Goal: Check status: Check status

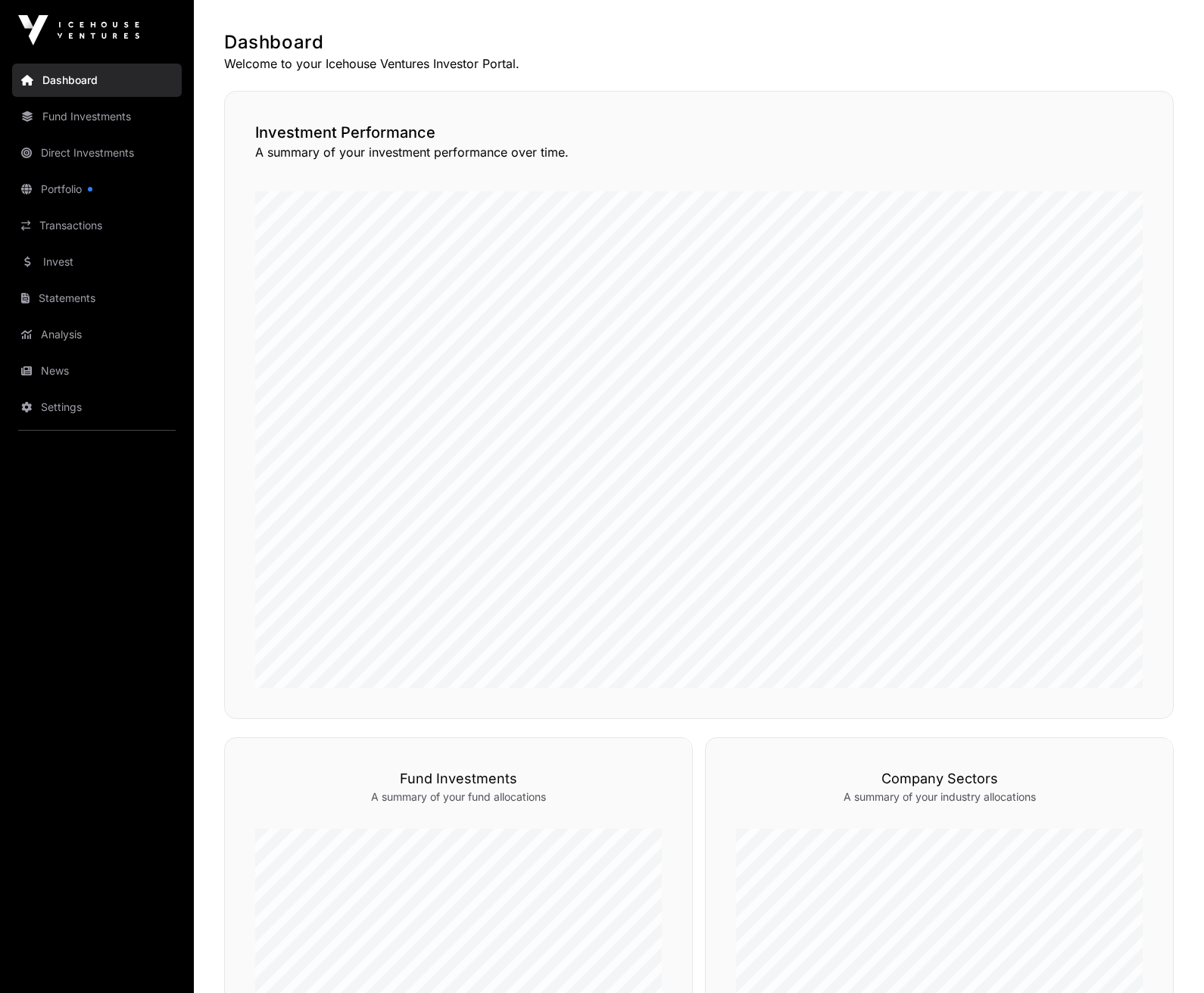
scroll to position [118, 0]
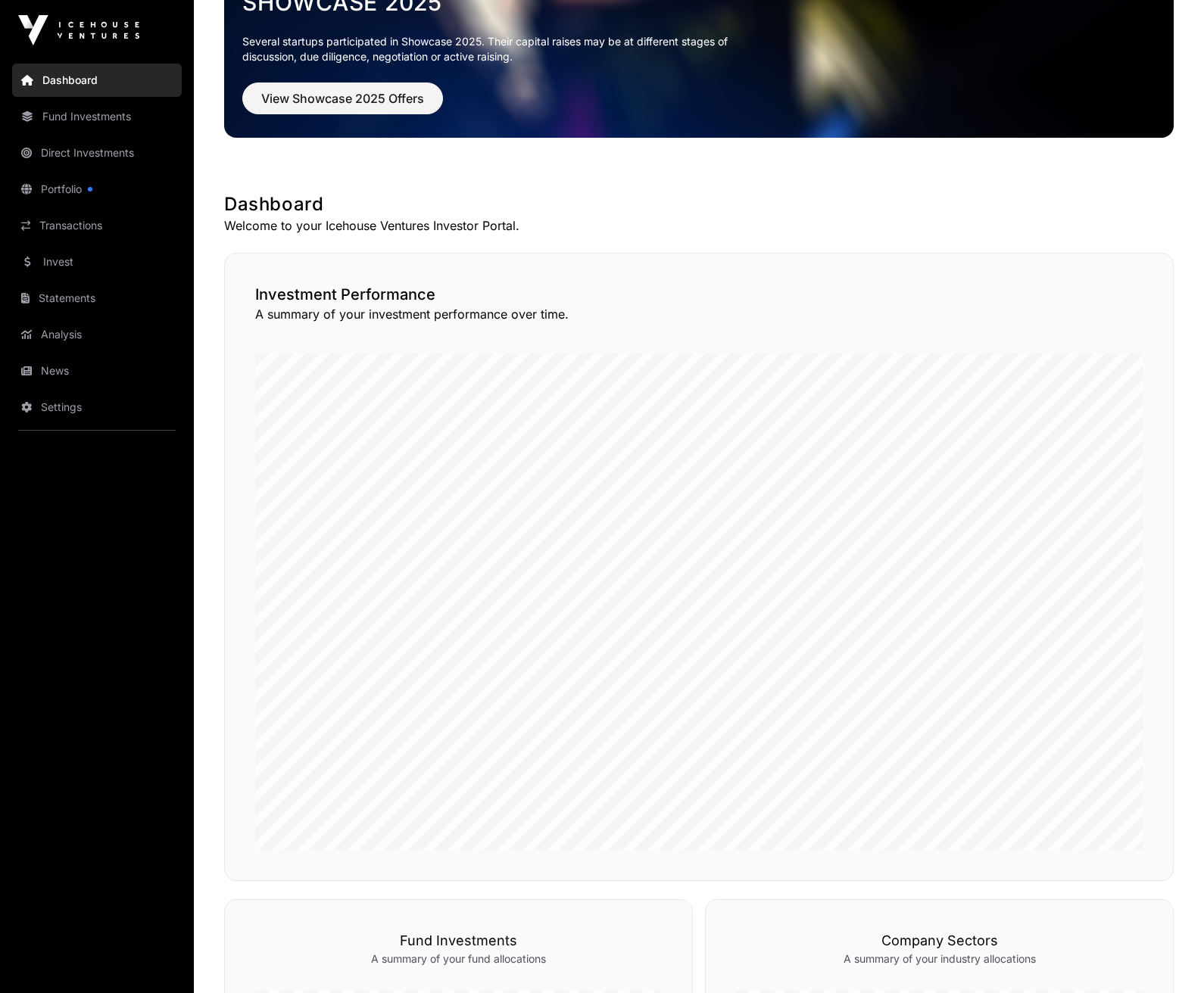
click at [82, 150] on link "Direct Investments" at bounding box center [97, 153] width 170 height 34
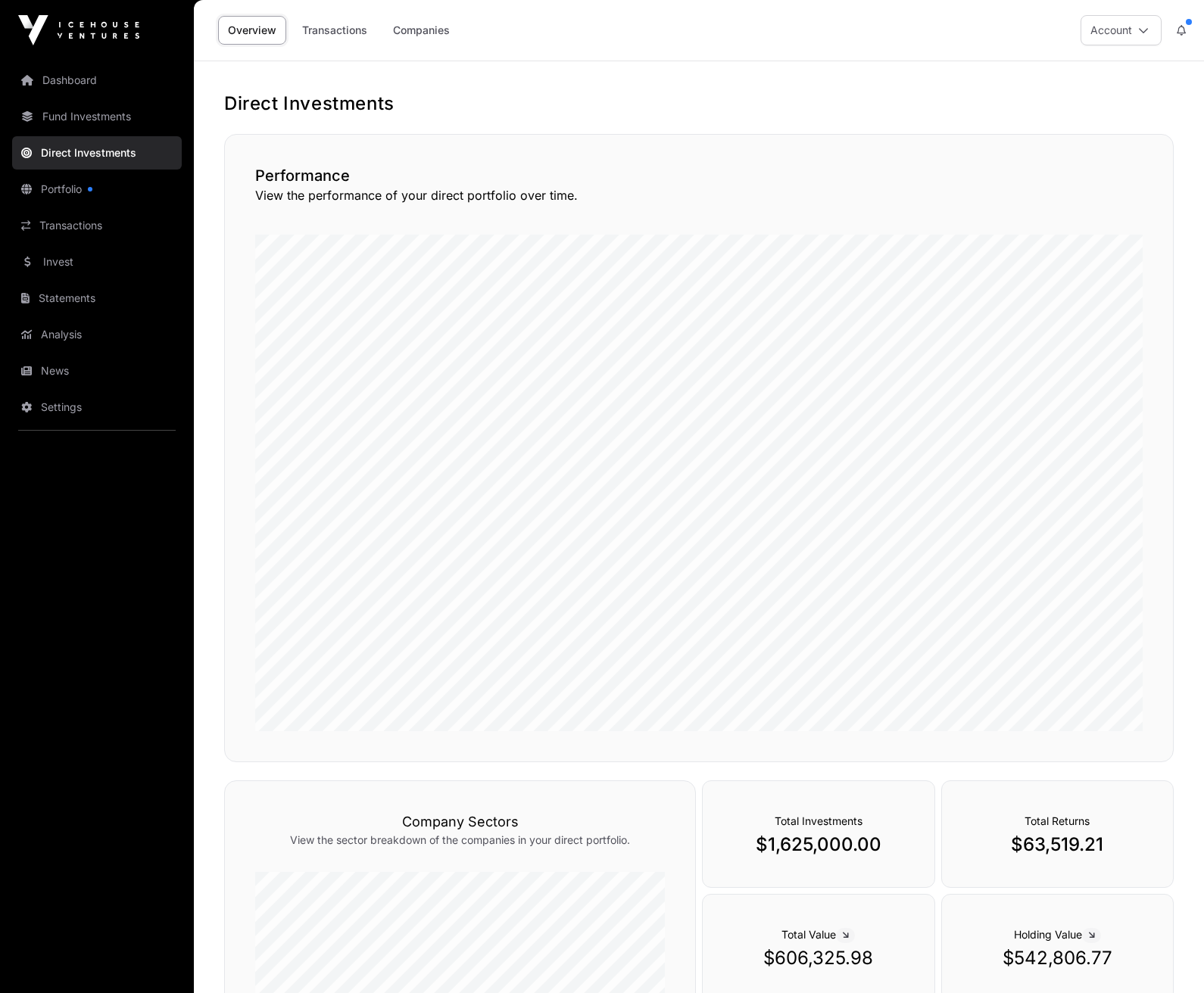
click at [326, 28] on link "Transactions" at bounding box center [334, 30] width 85 height 29
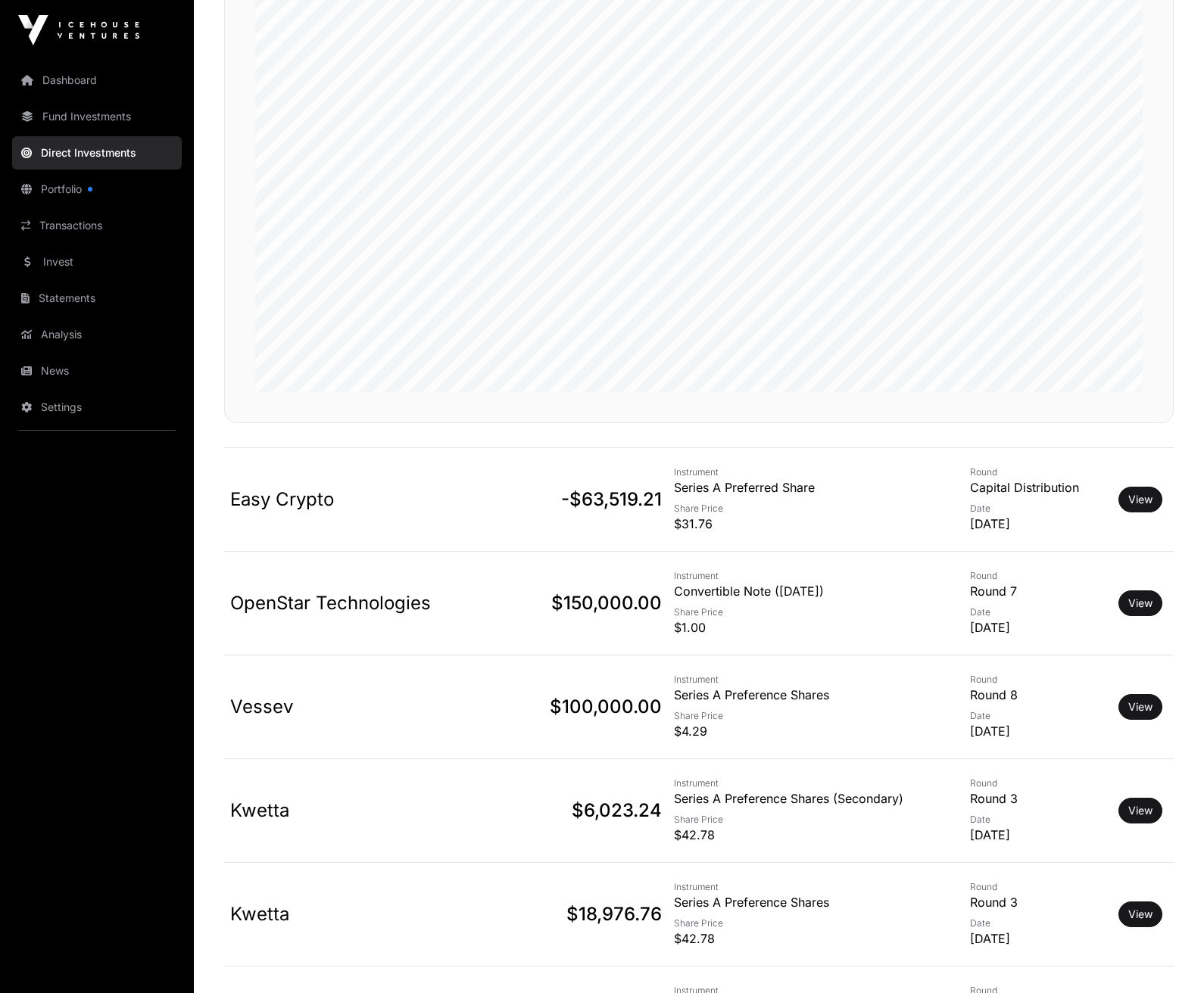
scroll to position [317, 0]
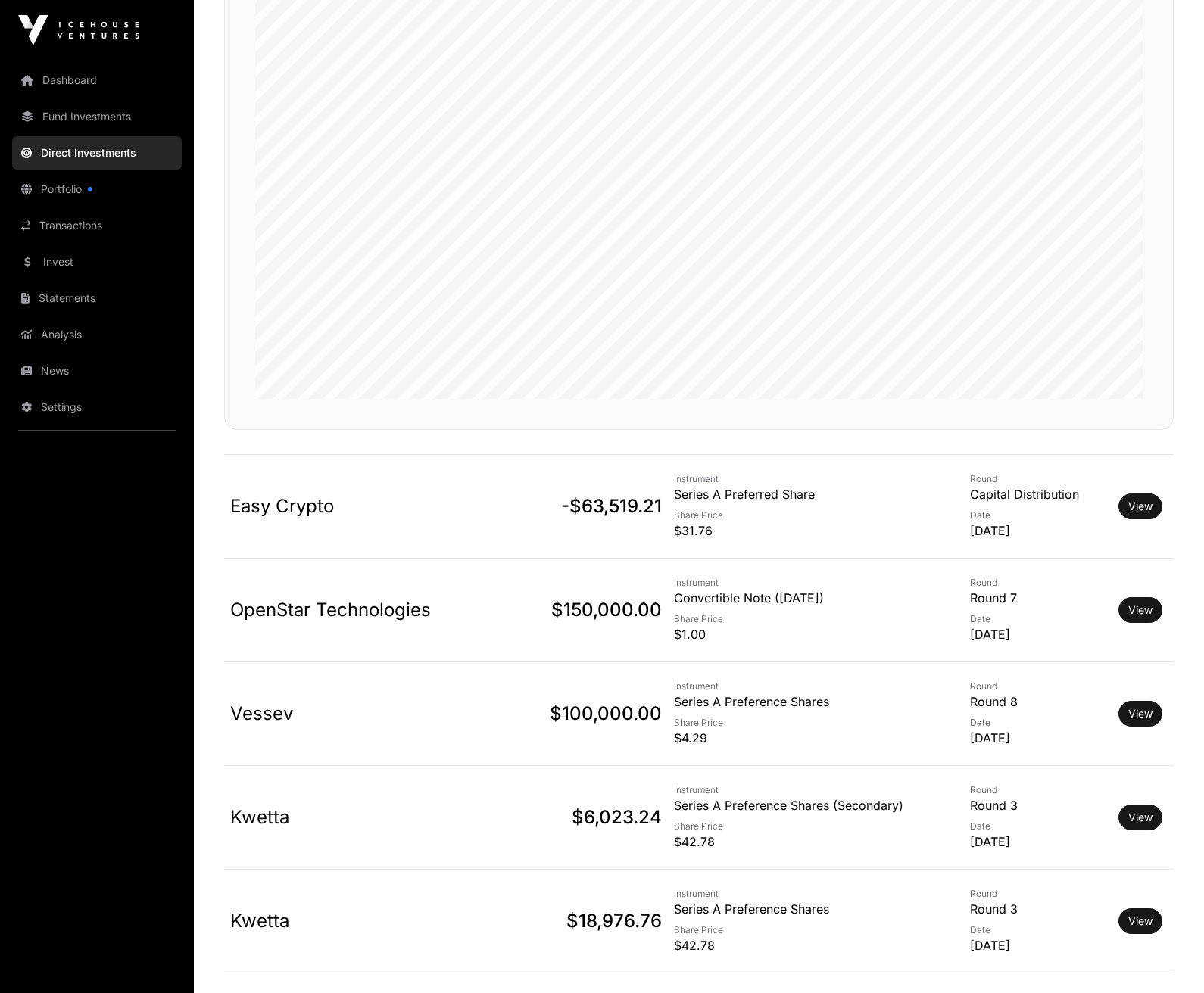
click at [1141, 499] on link "View" at bounding box center [1141, 507] width 24 height 15
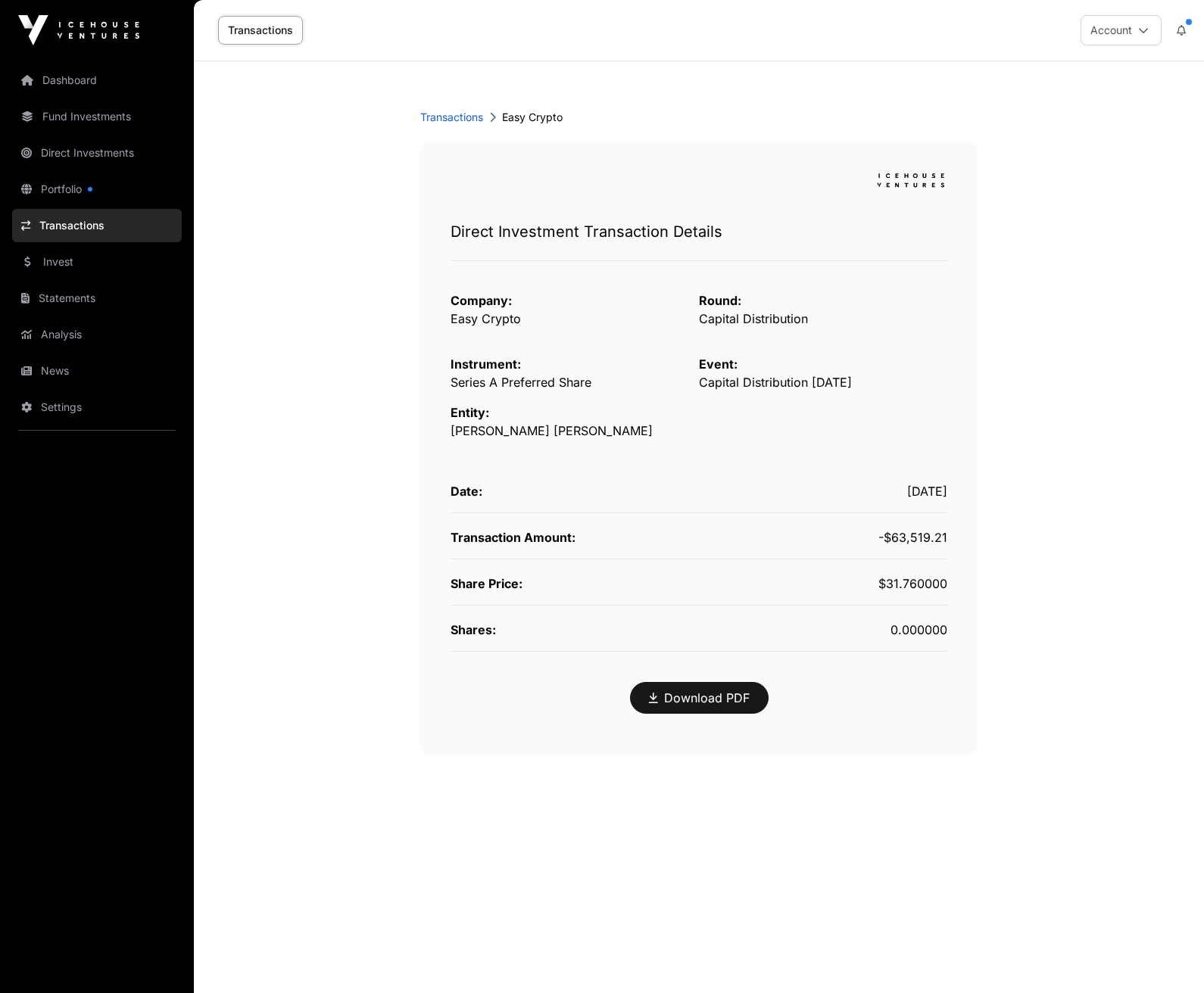
click at [102, 27] on img at bounding box center [78, 30] width 121 height 30
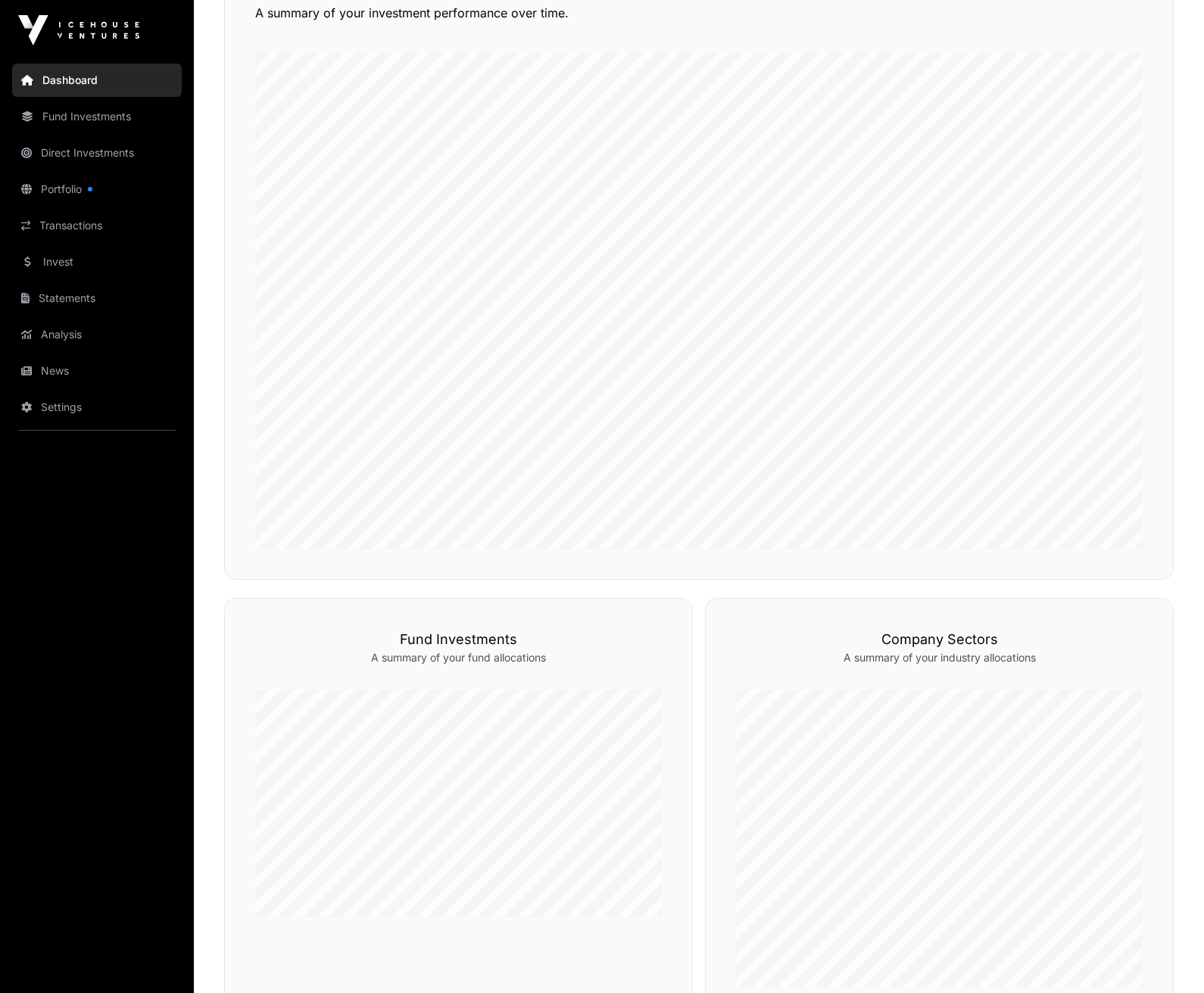
scroll to position [344, 0]
